Goal: Information Seeking & Learning: Find specific page/section

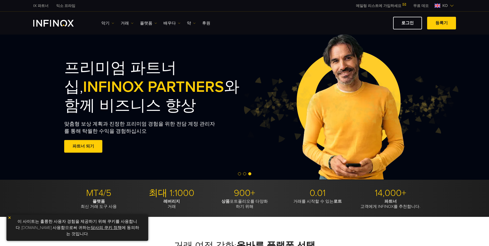
click at [104, 200] on p "플랫폼 최신 거래 도구 사용" at bounding box center [98, 204] width 69 height 10
drag, startPoint x: 104, startPoint y: 195, endPoint x: 96, endPoint y: 206, distance: 13.5
click at [103, 195] on p "MT4/5" at bounding box center [98, 193] width 69 height 11
click at [96, 206] on p "플랫폼 최신 거래 도구 사용" at bounding box center [98, 204] width 69 height 10
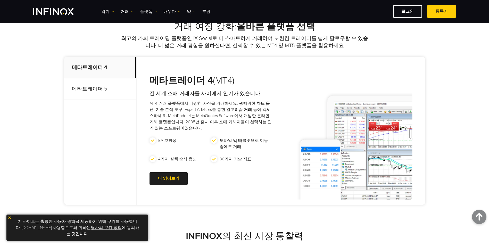
scroll to position [206, 0]
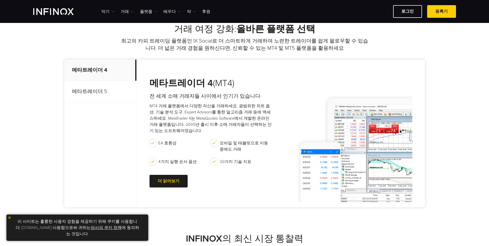
click at [96, 90] on p "메타트레이더 5" at bounding box center [100, 91] width 72 height 21
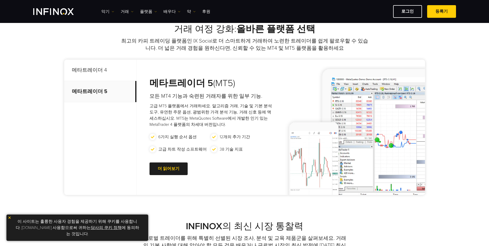
scroll to position [0, 0]
click at [102, 74] on p "메타트레이더 4" at bounding box center [100, 70] width 72 height 21
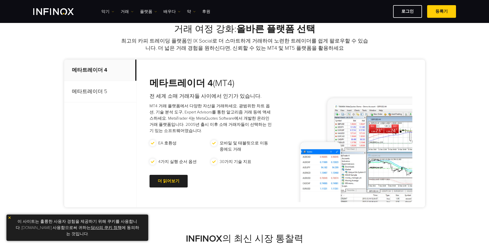
click at [92, 91] on p "메타트레이더 5" at bounding box center [100, 91] width 72 height 21
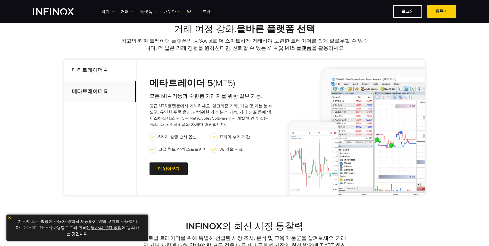
click at [91, 73] on p "메타트레이더 4" at bounding box center [100, 70] width 72 height 21
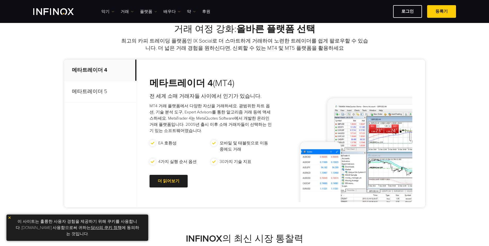
click at [90, 91] on p "메타트레이더 5" at bounding box center [100, 91] width 72 height 21
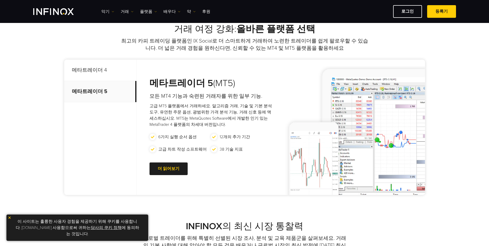
click at [86, 73] on p "메타트레이더 4" at bounding box center [100, 70] width 72 height 21
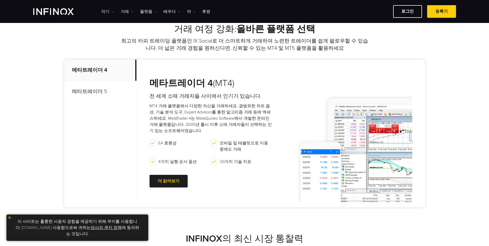
click at [90, 96] on p "메타트레이더 5" at bounding box center [100, 91] width 72 height 21
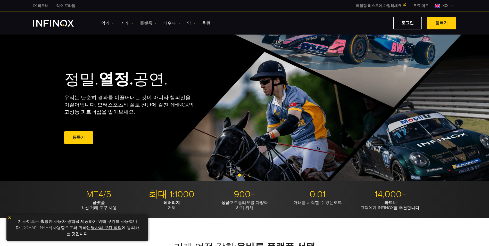
click at [145, 23] on font "플랫폼" at bounding box center [146, 23] width 12 height 6
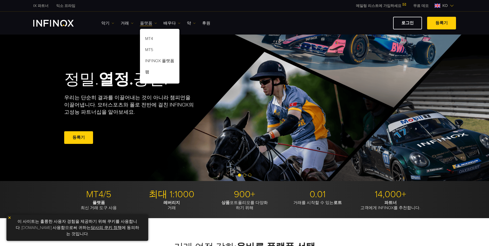
click at [145, 23] on font "플랫폼" at bounding box center [146, 23] width 12 height 6
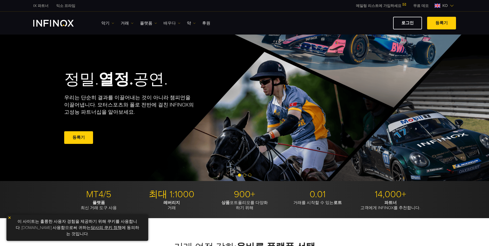
click at [164, 22] on font "배우다" at bounding box center [170, 23] width 12 height 6
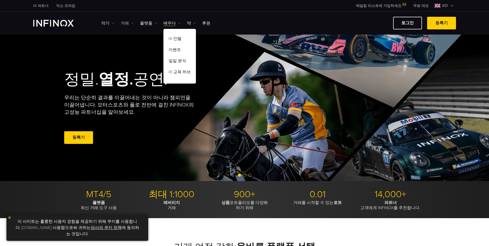
click at [125, 26] on font "거래" at bounding box center [125, 23] width 8 height 6
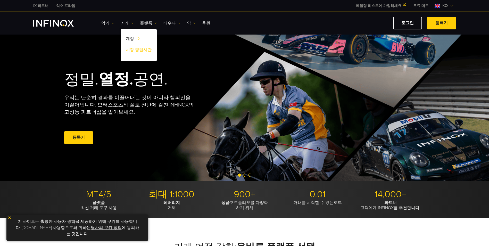
click at [131, 50] on link "시장 영업시간" at bounding box center [139, 50] width 36 height 11
